Goal: Navigation & Orientation: Find specific page/section

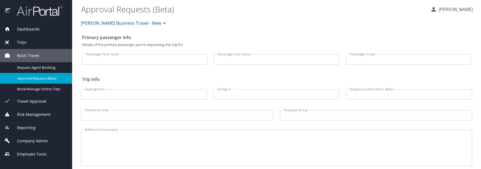
click at [26, 125] on span "Reporting" at bounding box center [22, 128] width 25 height 6
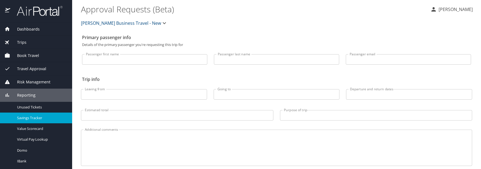
scroll to position [25, 0]
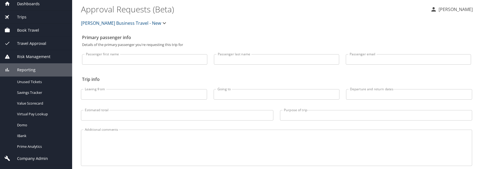
click at [32, 169] on span "Employee Tools" at bounding box center [28, 172] width 36 height 6
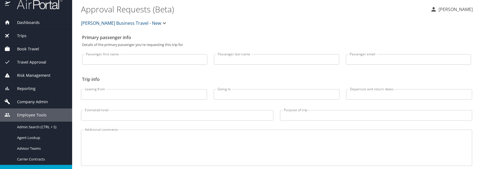
scroll to position [6, 0]
click at [30, 75] on span "Risk Management" at bounding box center [30, 76] width 40 height 6
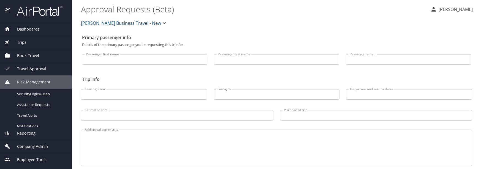
scroll to position [0, 0]
click at [24, 136] on span "Reporting" at bounding box center [22, 139] width 25 height 6
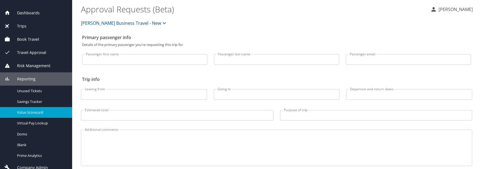
scroll to position [25, 0]
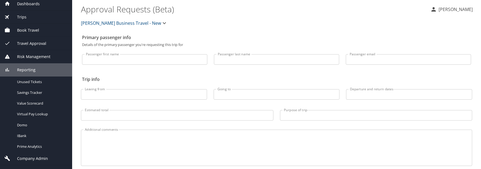
click at [28, 156] on span "Company Admin" at bounding box center [29, 159] width 38 height 6
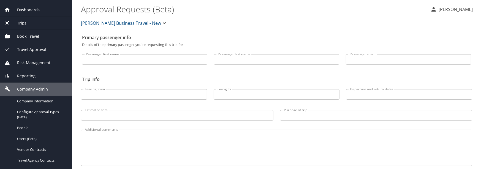
scroll to position [0, 0]
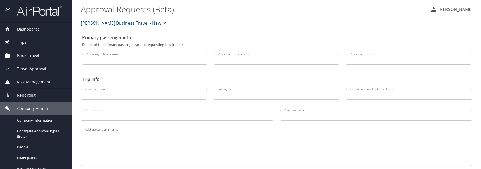
click at [24, 42] on div "Trips" at bounding box center [35, 42] width 63 height 6
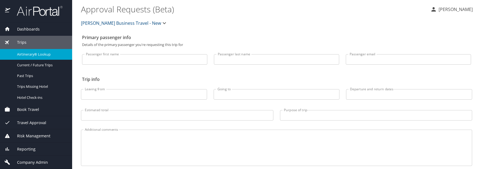
click at [48, 52] on span "Airtinerary® Lookup" at bounding box center [41, 54] width 48 height 5
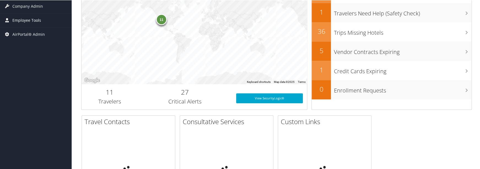
scroll to position [138, 0]
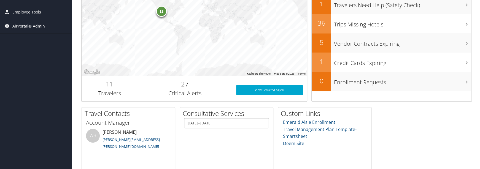
click at [30, 25] on span "AirPortal® Admin" at bounding box center [28, 26] width 33 height 14
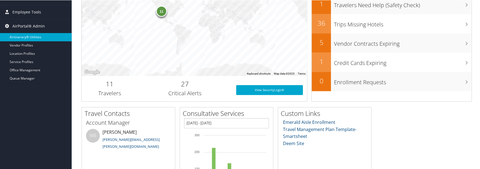
click at [38, 37] on link "Airtinerary® Utilities" at bounding box center [36, 37] width 72 height 8
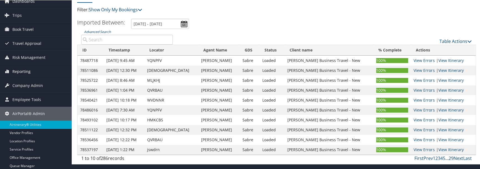
scroll to position [26, 0]
click at [35, 98] on span "Employee Tools" at bounding box center [26, 99] width 29 height 14
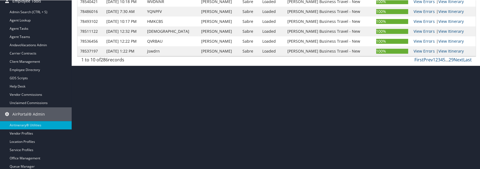
scroll to position [125, 0]
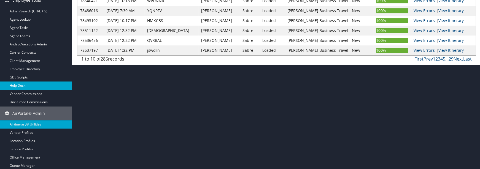
click at [23, 88] on link "Help Desk" at bounding box center [36, 85] width 72 height 8
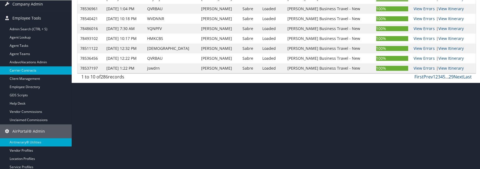
scroll to position [97, 0]
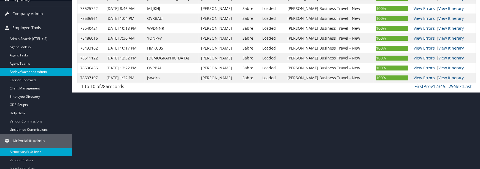
click at [20, 72] on link "AndavoVacations Admin" at bounding box center [36, 71] width 72 height 8
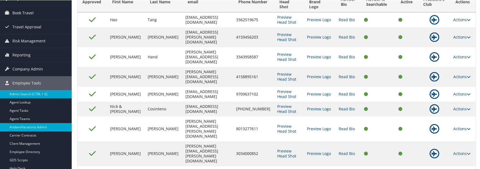
scroll to position [55, 0]
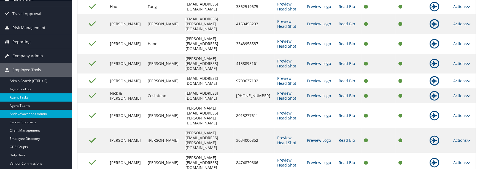
click at [25, 97] on link "Agent Tasks" at bounding box center [36, 97] width 72 height 8
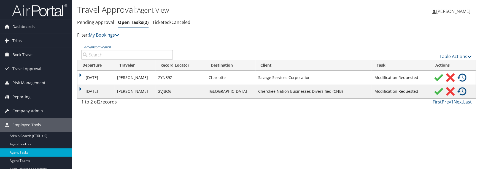
click at [26, 97] on span "Reporting" at bounding box center [21, 97] width 18 height 14
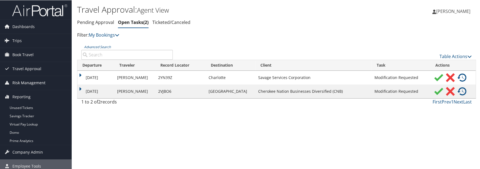
click at [24, 82] on span "Risk Management" at bounding box center [28, 83] width 33 height 14
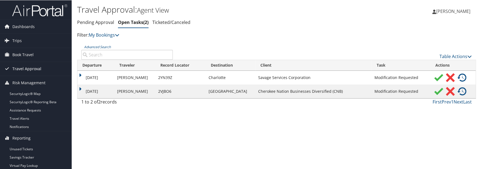
click at [27, 67] on span "Travel Approval" at bounding box center [26, 69] width 29 height 14
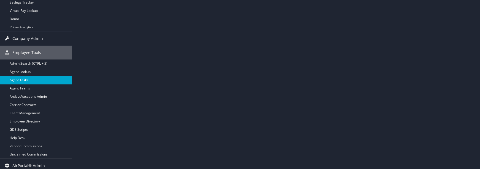
scroll to position [191, 0]
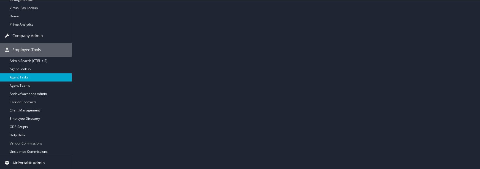
click at [34, 162] on span "AirPortal® Admin" at bounding box center [28, 163] width 33 height 14
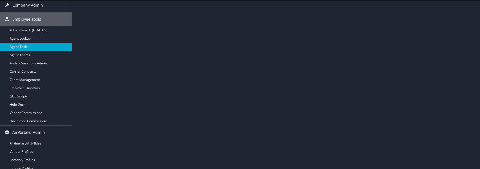
scroll to position [240, 0]
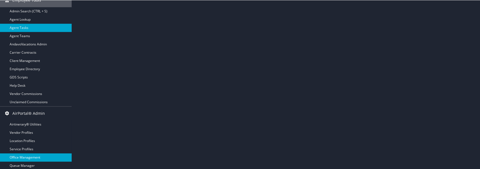
click at [35, 156] on link "Office Management" at bounding box center [36, 157] width 72 height 8
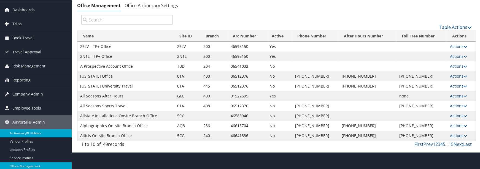
scroll to position [26, 0]
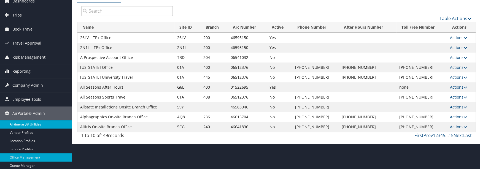
click at [15, 123] on link "Airtinerary® Utilities" at bounding box center [36, 124] width 72 height 8
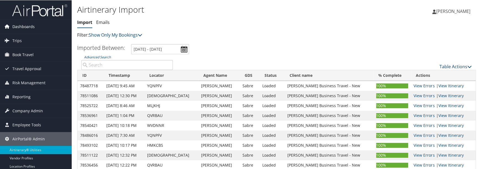
click at [23, 26] on span "Dashboards" at bounding box center [23, 27] width 22 height 14
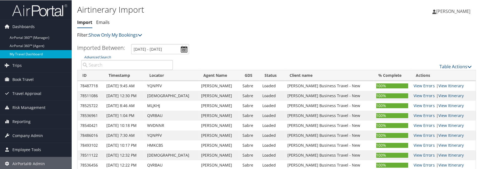
click at [36, 54] on link "My Travel Dashboard" at bounding box center [36, 54] width 72 height 8
